Goal: Task Accomplishment & Management: Use online tool/utility

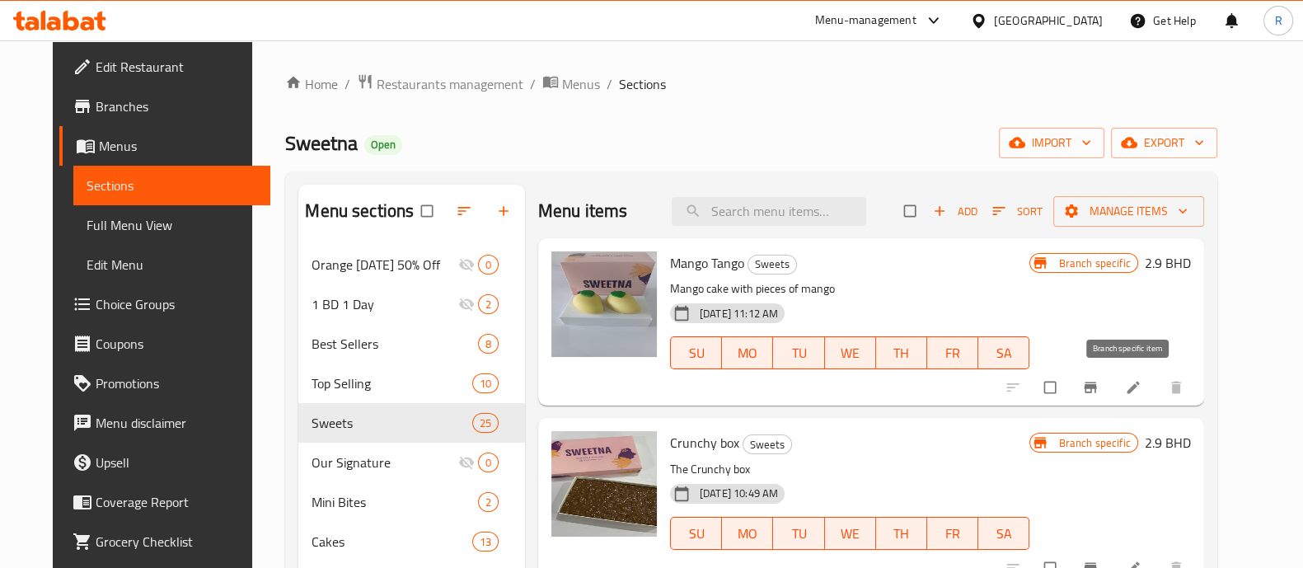
click at [1052, 391] on icon "Branch-specific-item" at bounding box center [1090, 387] width 16 height 16
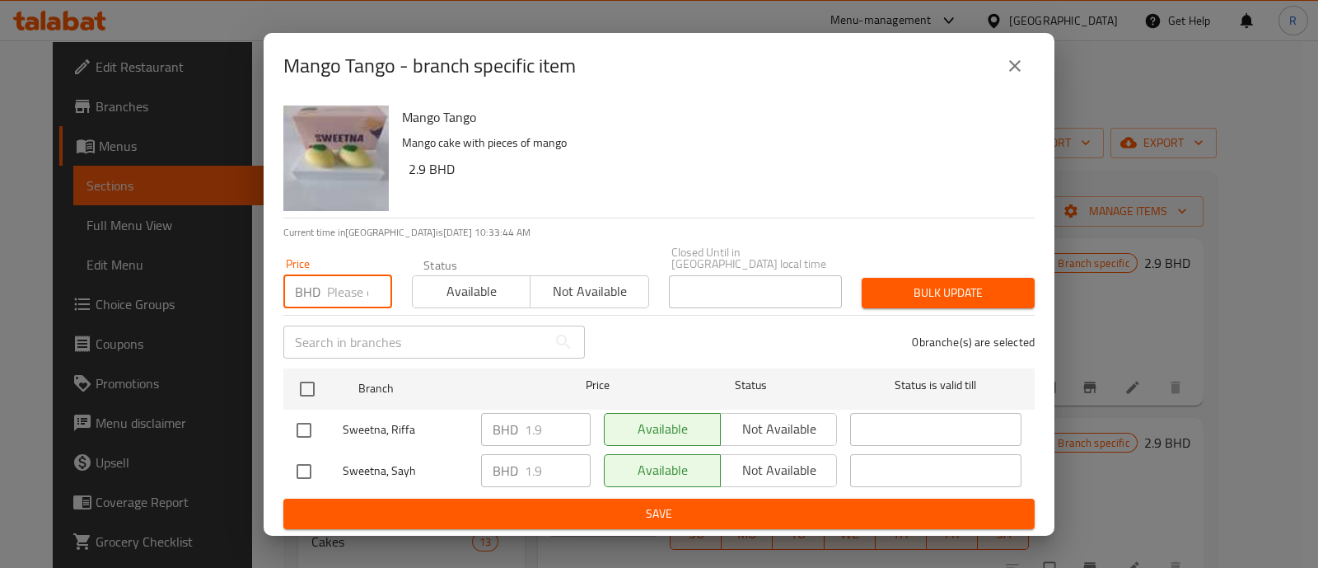
click at [344, 281] on input "number" at bounding box center [359, 291] width 65 height 33
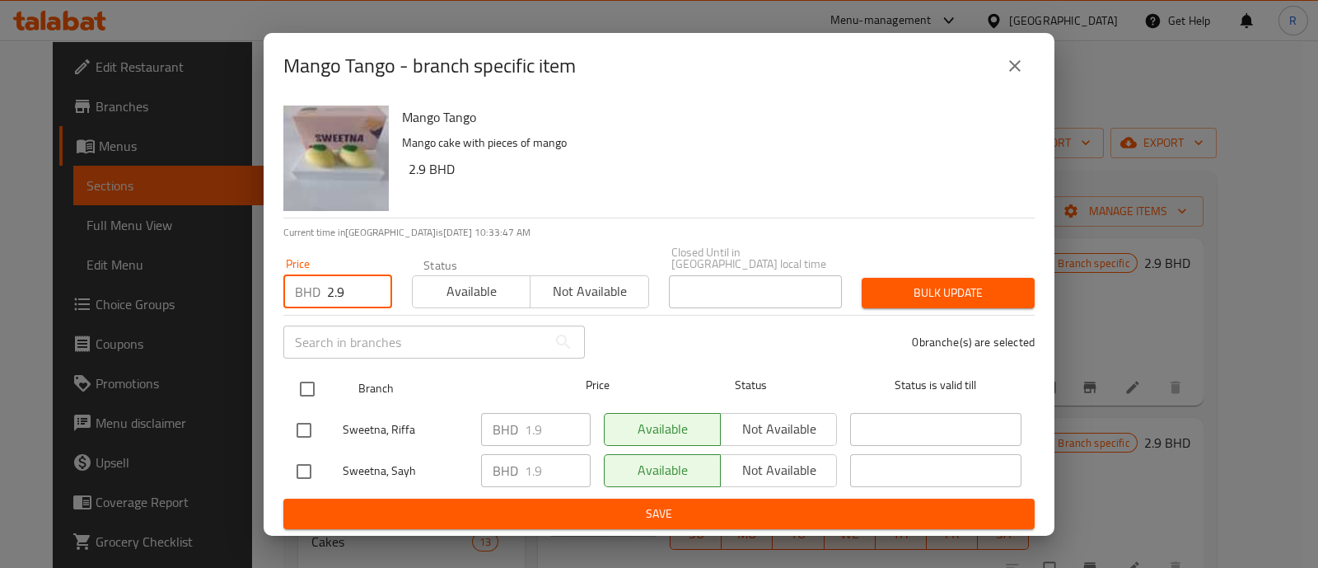
type input "2.9"
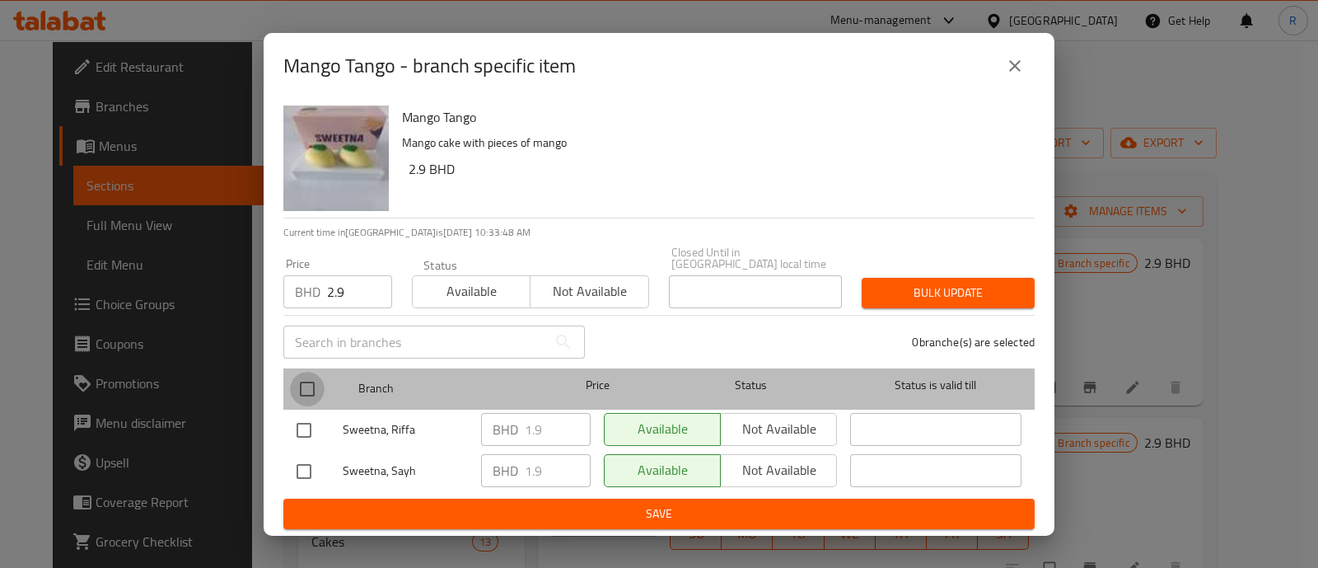
click at [307, 381] on input "checkbox" at bounding box center [307, 389] width 35 height 35
checkbox input "true"
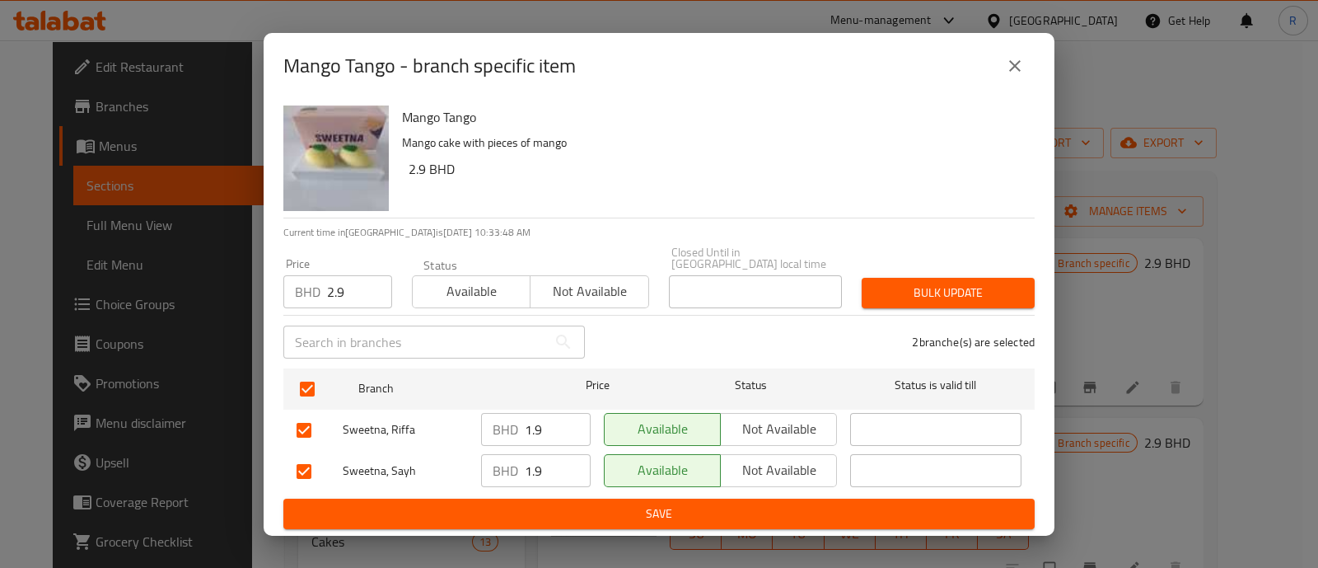
click at [873, 287] on button "Bulk update" at bounding box center [948, 293] width 173 height 30
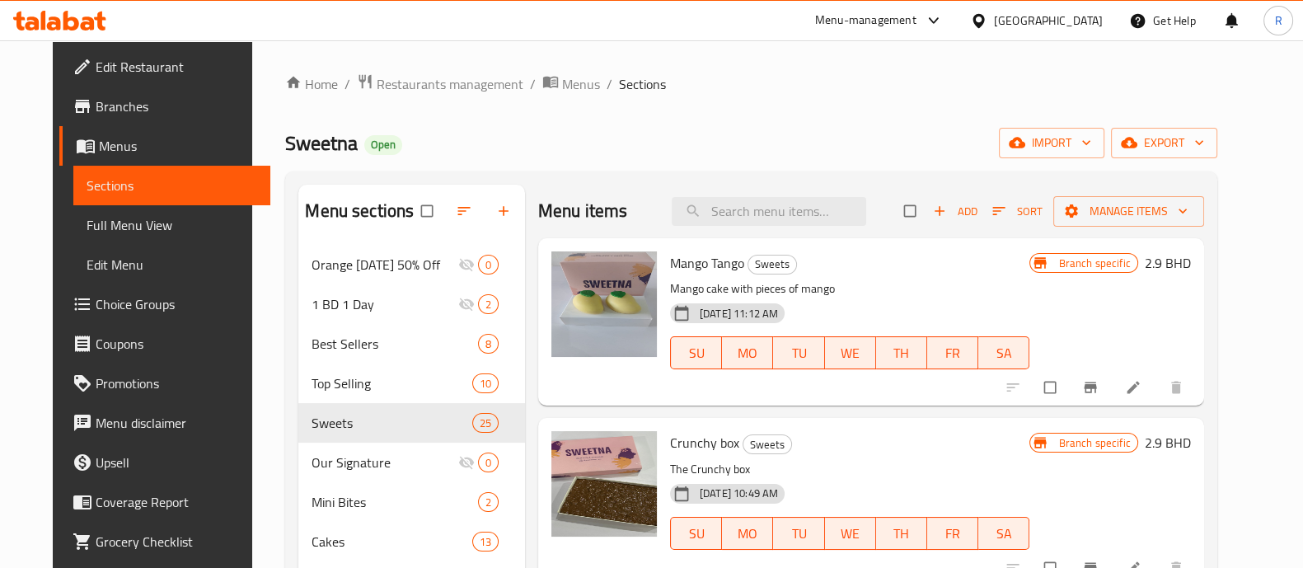
drag, startPoint x: 888, startPoint y: 285, endPoint x: 877, endPoint y: 335, distance: 50.8
